Goal: Information Seeking & Learning: Learn about a topic

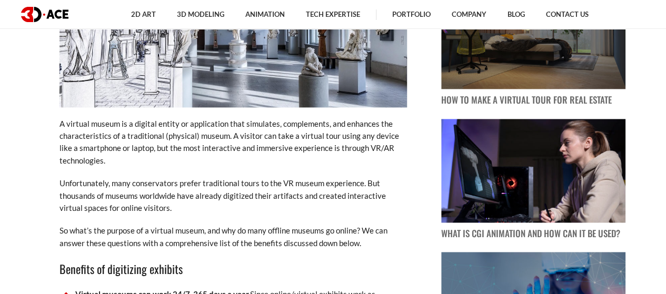
scroll to position [723, 0]
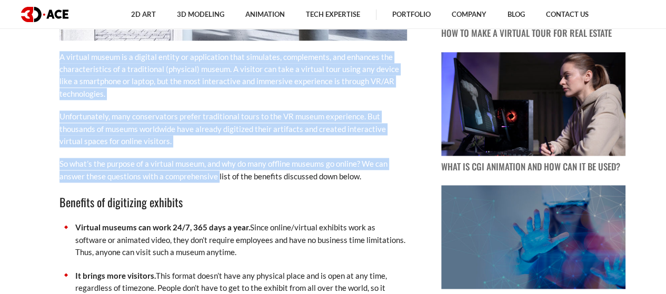
drag, startPoint x: 58, startPoint y: 55, endPoint x: 231, endPoint y: 184, distance: 215.6
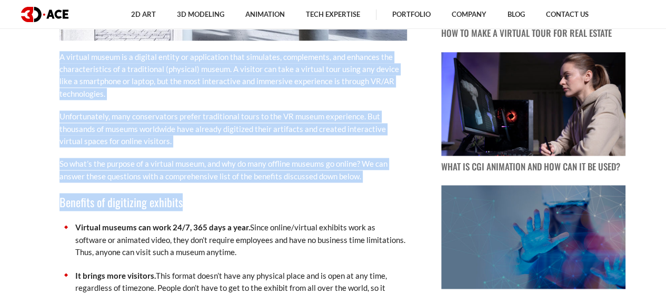
click at [255, 176] on p "So what’s the purpose of a virtual museum, and why do many offline museums go o…" at bounding box center [232, 170] width 347 height 25
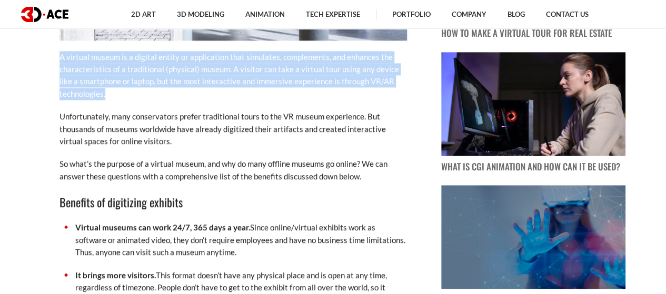
drag, startPoint x: 110, startPoint y: 93, endPoint x: 55, endPoint y: 58, distance: 65.6
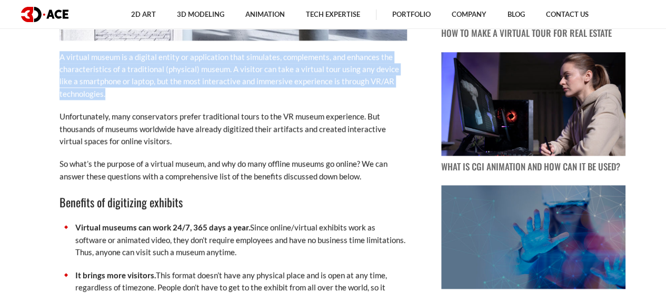
drag, startPoint x: 103, startPoint y: 84, endPoint x: 54, endPoint y: 54, distance: 57.7
copy p "A virtual museum is a digital entity or application that simulates, complements…"
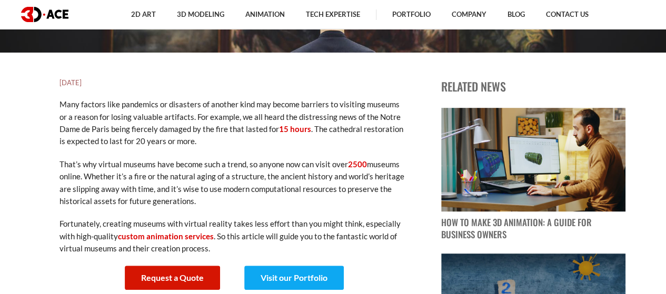
scroll to position [245, 0]
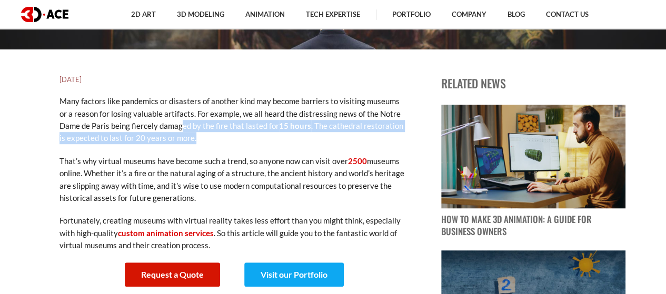
drag, startPoint x: 181, startPoint y: 123, endPoint x: 224, endPoint y: 146, distance: 49.0
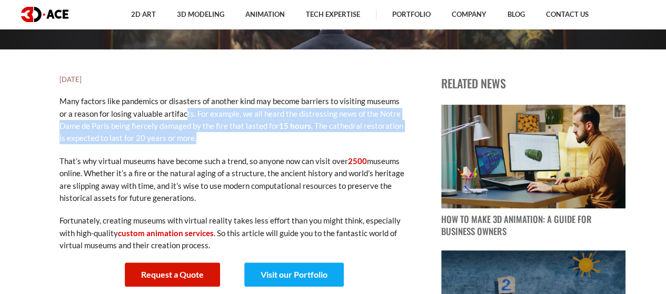
drag, startPoint x: 175, startPoint y: 118, endPoint x: 200, endPoint y: 141, distance: 33.6
click at [197, 139] on p "Many factors like pandemics or disasters of another kind may become barriers to…" at bounding box center [232, 119] width 347 height 49
click at [200, 141] on p "Many factors like pandemics or disasters of another kind may become barriers to…" at bounding box center [232, 119] width 347 height 49
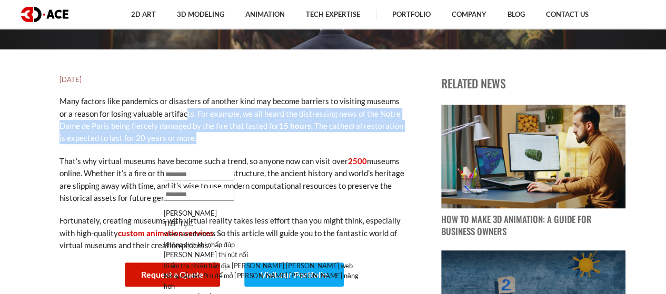
click at [183, 118] on p "Many factors like pandemics or disasters of another kind may become barriers to…" at bounding box center [232, 119] width 347 height 49
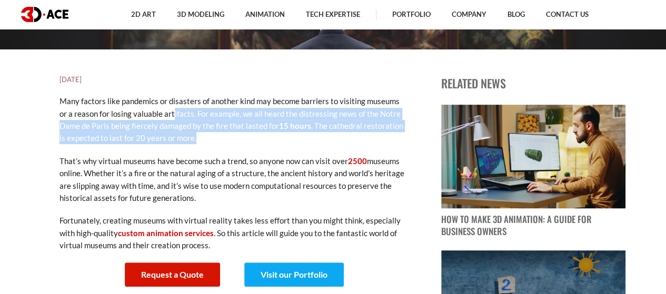
drag, startPoint x: 164, startPoint y: 111, endPoint x: 195, endPoint y: 141, distance: 42.4
click at [194, 140] on p "Many factors like pandemics or disasters of another kind may become barriers to…" at bounding box center [232, 119] width 347 height 49
click at [196, 141] on p "Many factors like pandemics or disasters of another kind may become barriers to…" at bounding box center [232, 119] width 347 height 49
drag, startPoint x: 190, startPoint y: 126, endPoint x: 182, endPoint y: 114, distance: 14.0
click at [182, 114] on p "Many factors like pandemics or disasters of another kind may become barriers to…" at bounding box center [232, 119] width 347 height 49
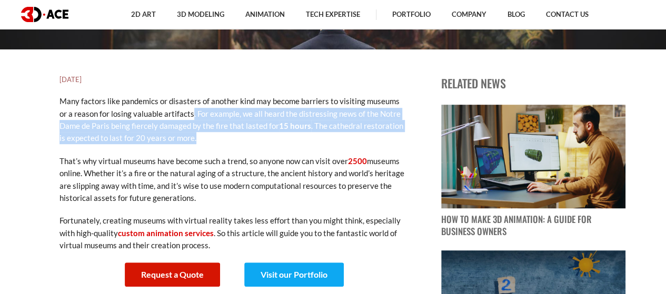
click at [182, 113] on p "Many factors like pandemics or disasters of another kind may become barriers to…" at bounding box center [232, 119] width 347 height 49
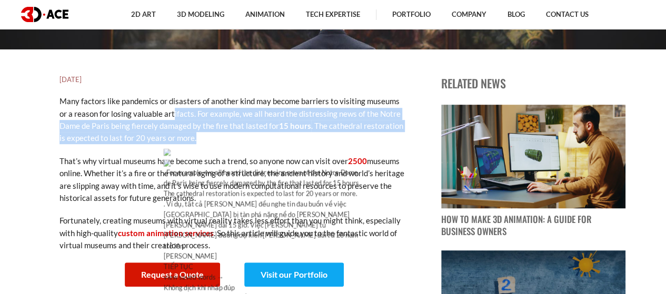
drag, startPoint x: 165, startPoint y: 115, endPoint x: 214, endPoint y: 137, distance: 53.7
click at [214, 137] on p "Many factors like pandemics or disasters of another kind may become barriers to…" at bounding box center [232, 119] width 347 height 49
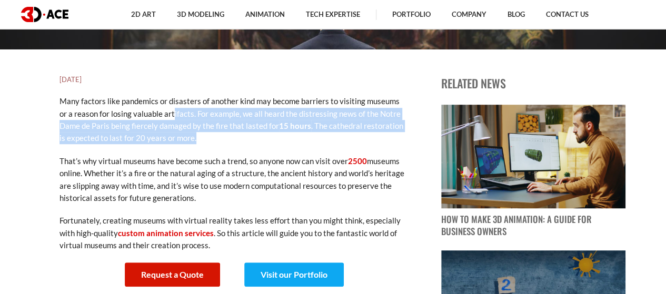
click at [214, 137] on p "Many factors like pandemics or disasters of another kind may become barriers to…" at bounding box center [232, 119] width 347 height 49
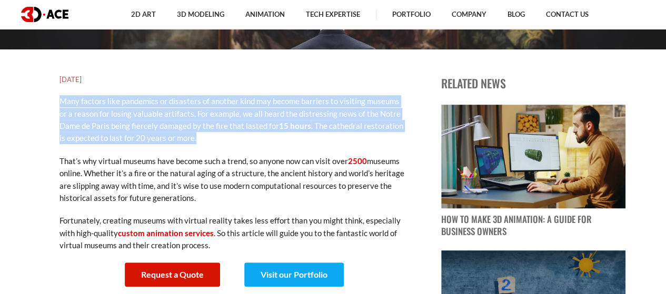
drag, startPoint x: 116, startPoint y: 105, endPoint x: 48, endPoint y: 101, distance: 68.0
click at [150, 122] on p "Many factors like pandemics or disasters of another kind may become barriers to…" at bounding box center [232, 119] width 347 height 49
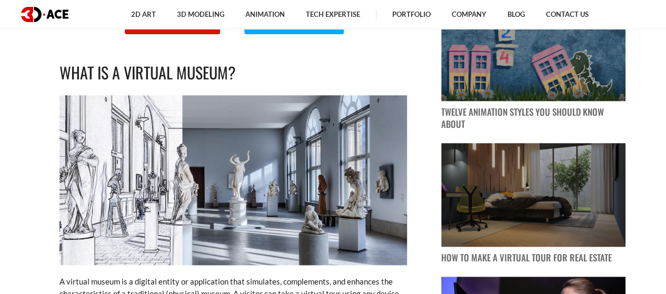
scroll to position [639, 0]
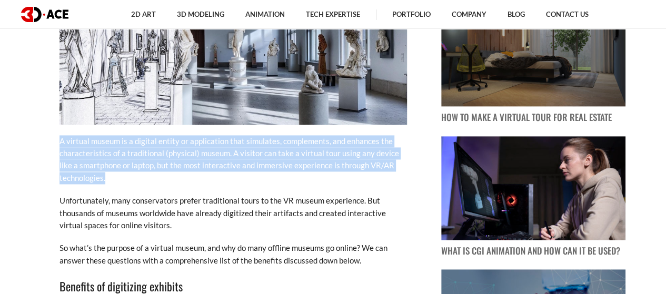
drag, startPoint x: 102, startPoint y: 171, endPoint x: 58, endPoint y: 141, distance: 52.9
copy p "A virtual museum is a digital entity or application that simulates, complements…"
click at [204, 175] on p "A virtual museum is a digital entity or application that simulates, complements…" at bounding box center [232, 159] width 347 height 49
drag, startPoint x: 58, startPoint y: 140, endPoint x: 120, endPoint y: 179, distance: 72.9
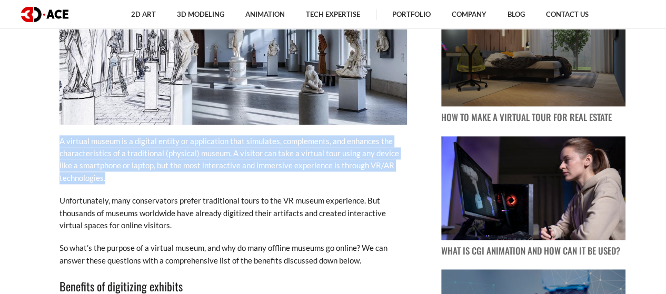
copy p "A virtual museum is a digital entity or application that simulates, complements…"
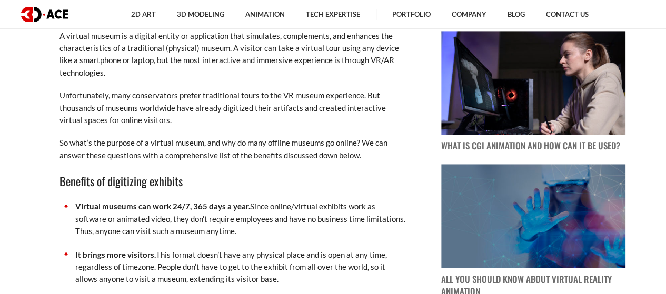
click at [245, 187] on h3 "Benefits of digitizing exhibits" at bounding box center [232, 181] width 347 height 18
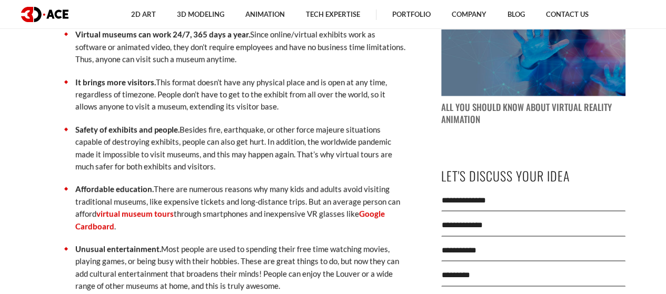
scroll to position [912, 0]
